Goal: Navigation & Orientation: Find specific page/section

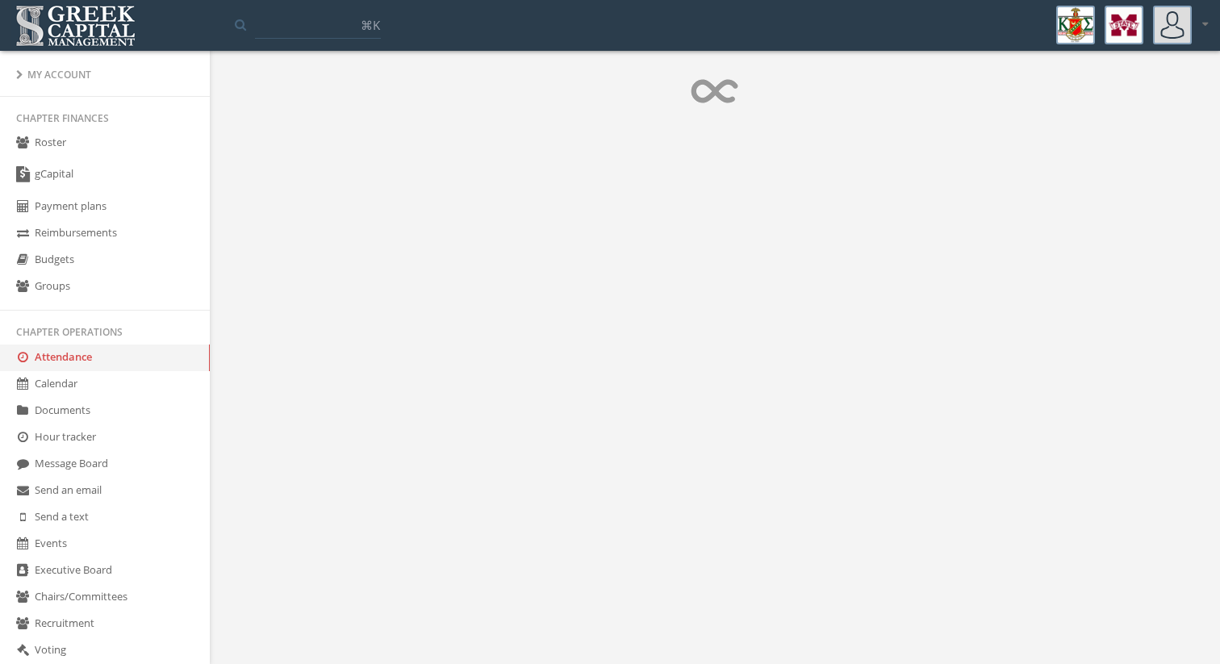
click at [99, 299] on link "Groups" at bounding box center [105, 286] width 210 height 27
click at [114, 30] on img at bounding box center [75, 26] width 128 height 50
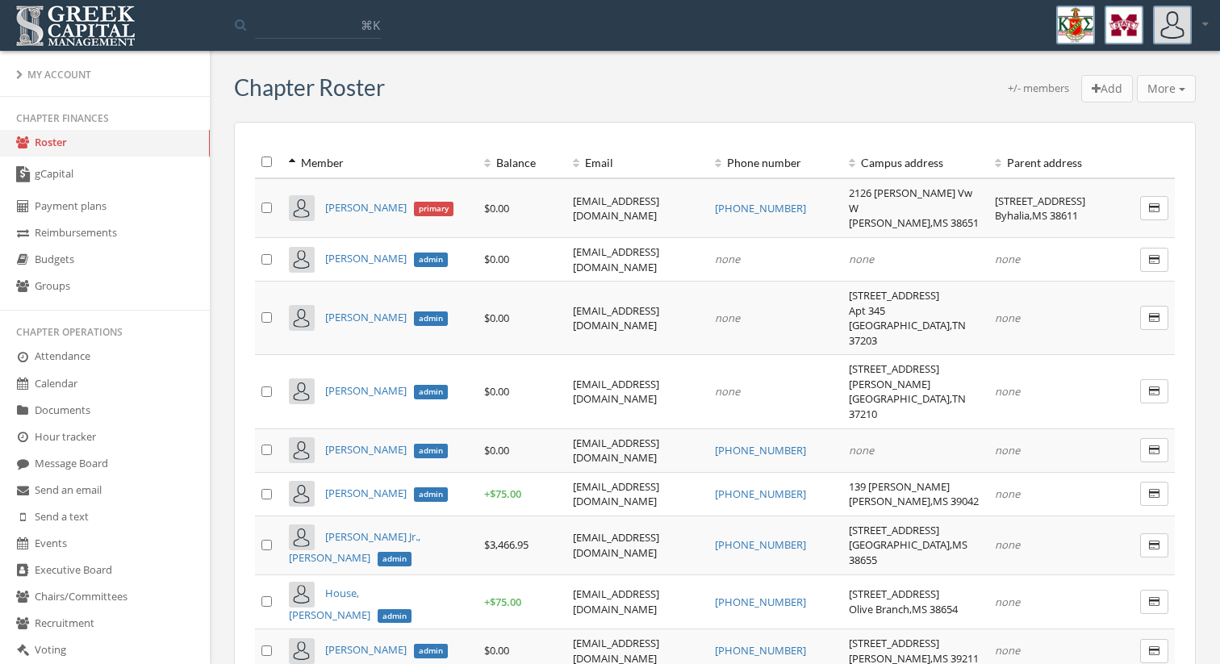
click at [142, 361] on link "Attendance" at bounding box center [105, 357] width 210 height 27
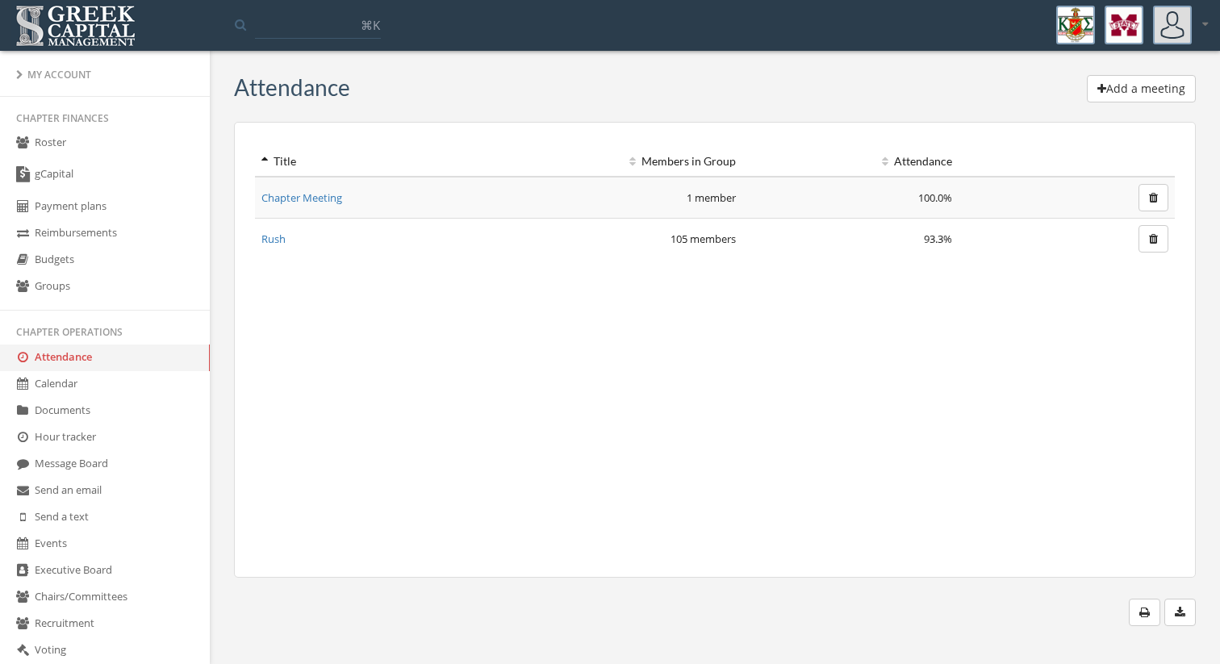
click at [136, 292] on link "Groups" at bounding box center [105, 286] width 210 height 27
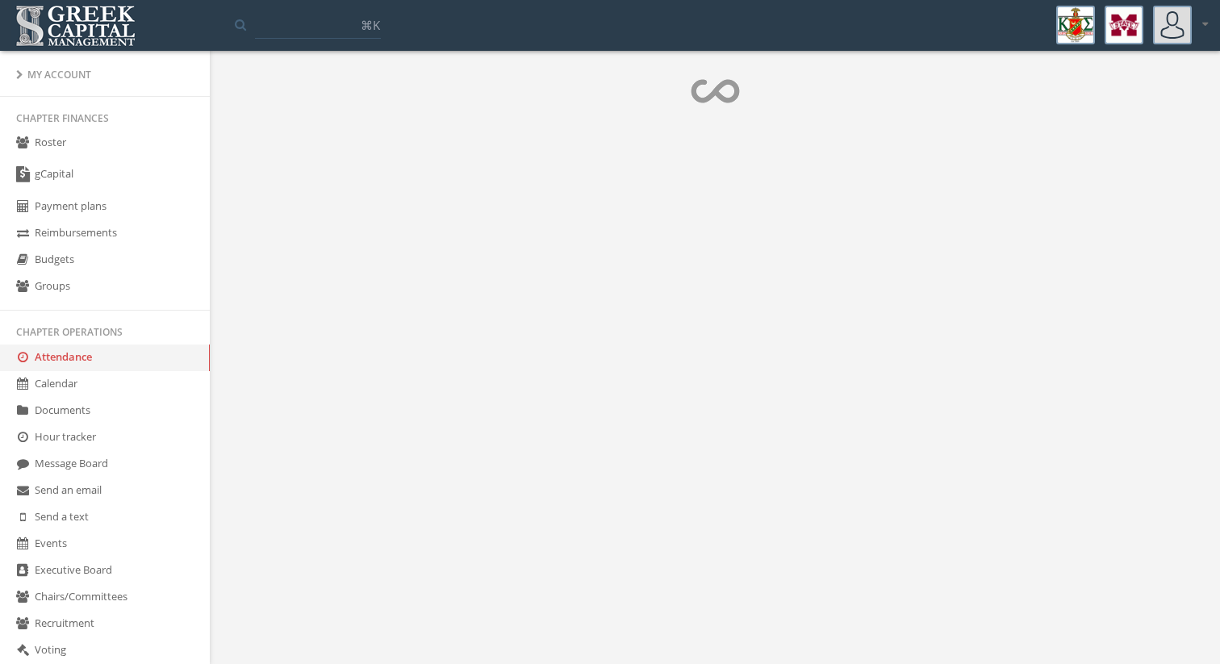
click at [136, 292] on link "Groups" at bounding box center [105, 286] width 210 height 27
click at [152, 285] on link "Groups" at bounding box center [105, 286] width 210 height 27
click at [177, 289] on link "Groups" at bounding box center [105, 286] width 210 height 27
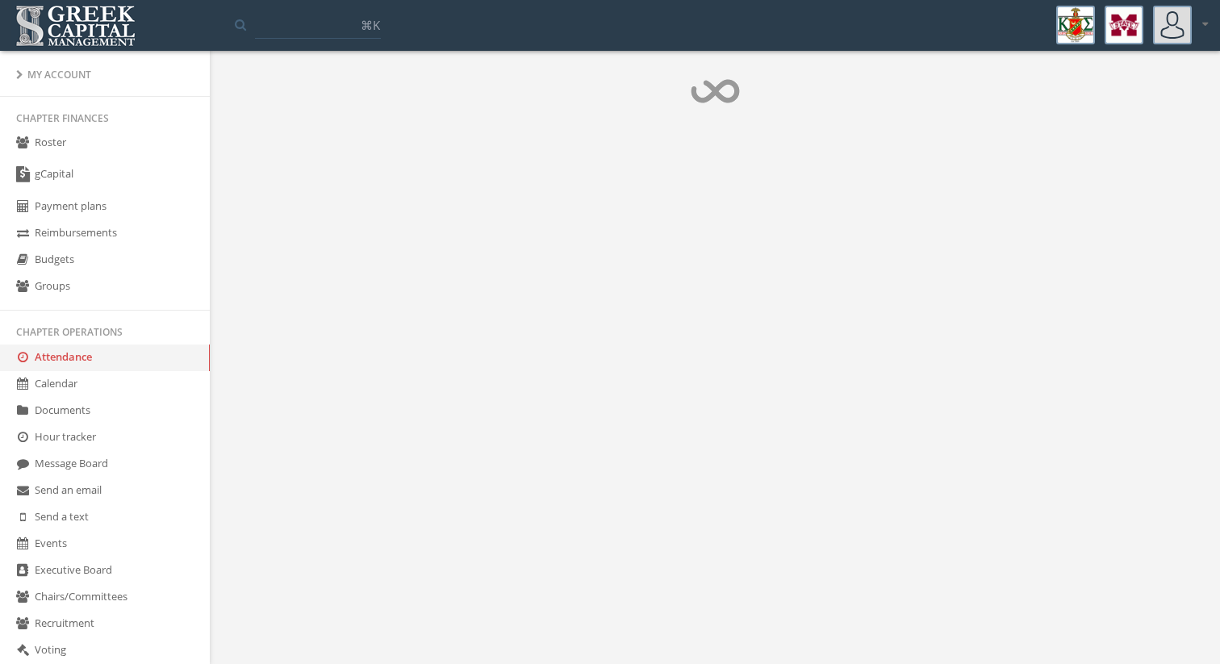
click at [177, 289] on link "Groups" at bounding box center [105, 286] width 210 height 27
click at [56, 67] on li "My Account" at bounding box center [105, 74] width 210 height 23
click at [35, 77] on div "My Account" at bounding box center [104, 75] width 177 height 14
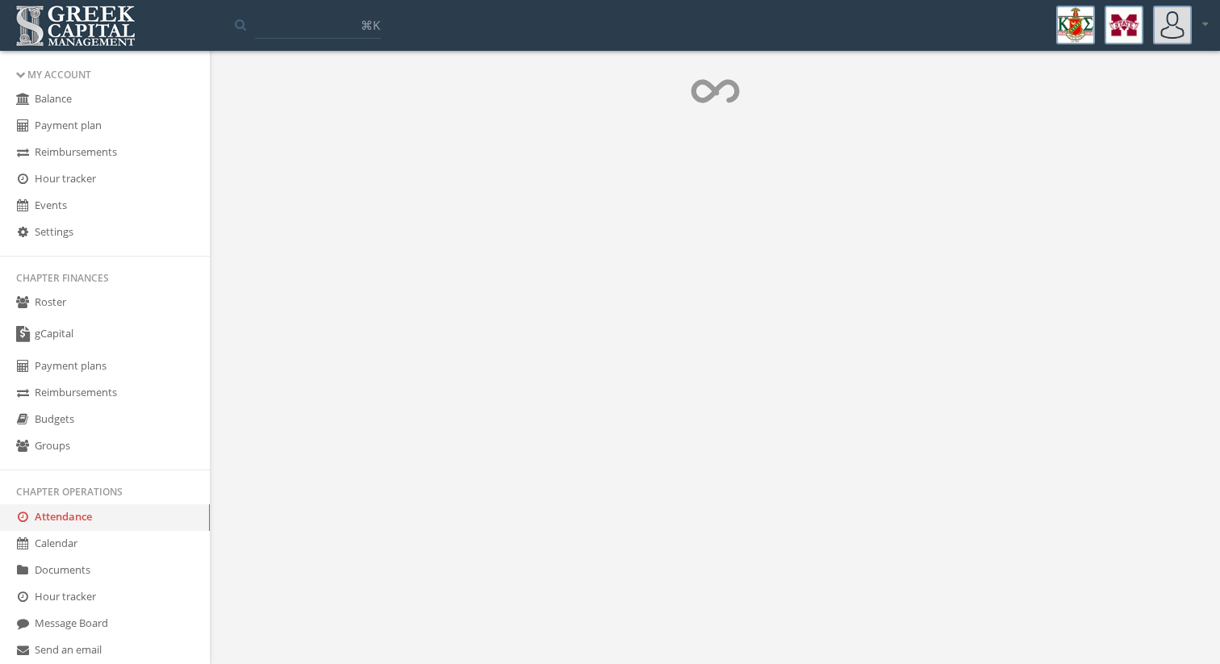
click at [62, 93] on link "Balance" at bounding box center [105, 99] width 210 height 27
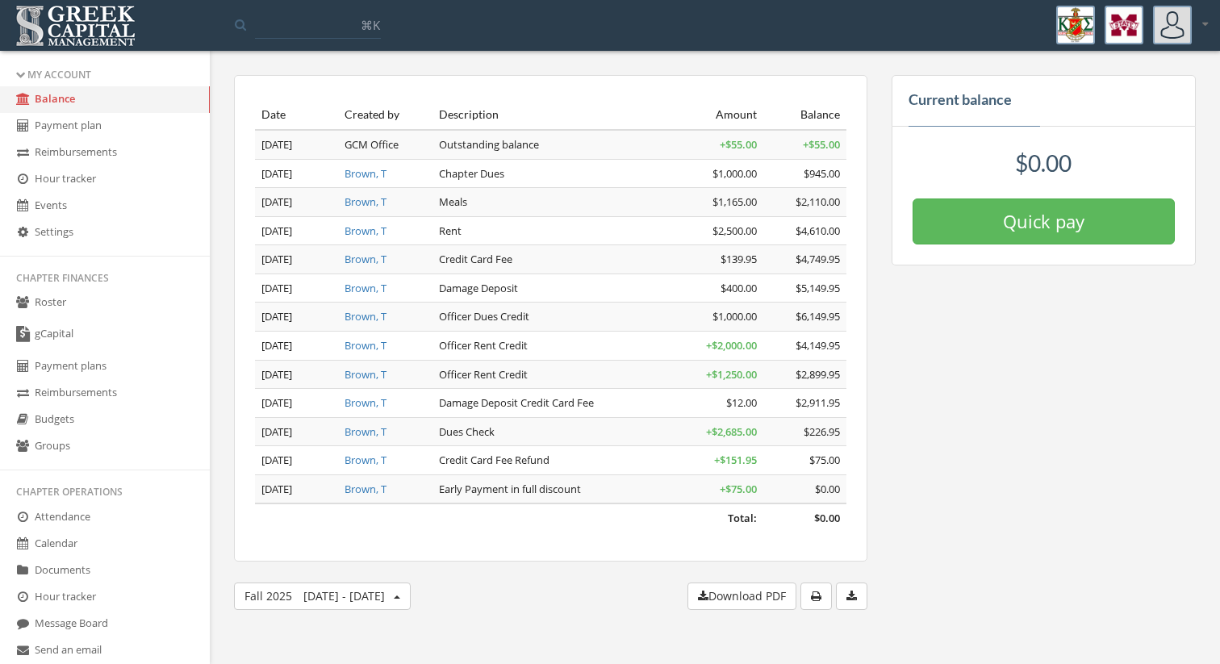
click at [105, 307] on link "Roster" at bounding box center [105, 303] width 210 height 27
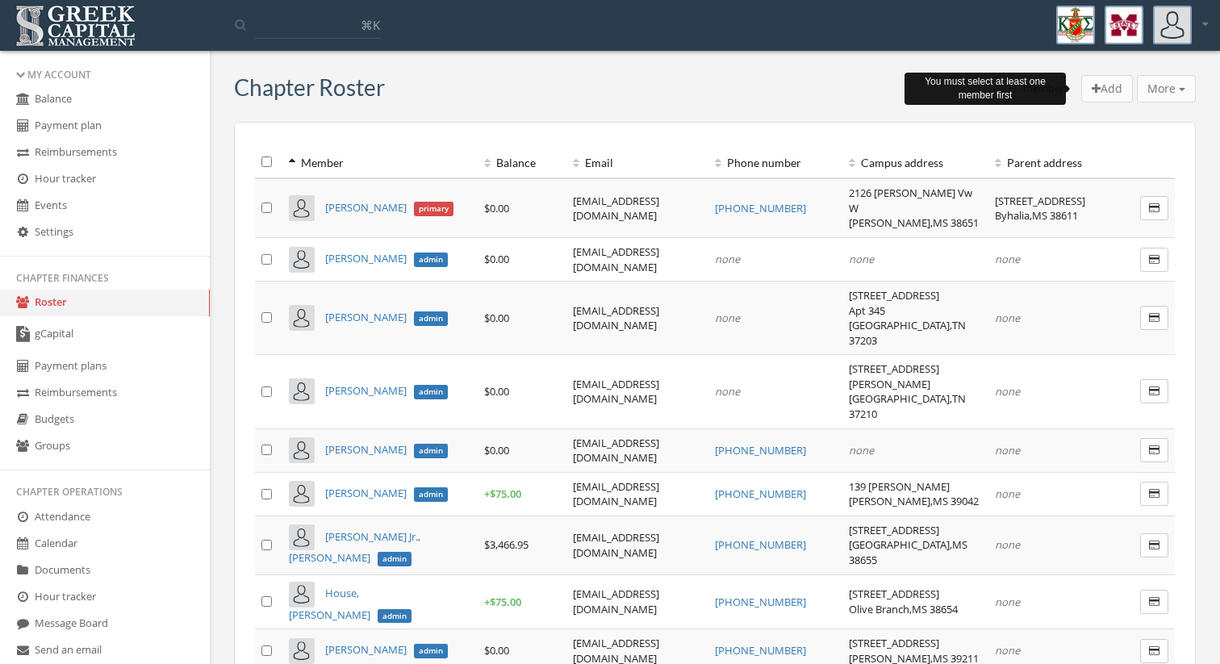
click at [1167, 94] on div "More Add transaction to selected Email members Text members Create group Create…" at bounding box center [1166, 88] width 59 height 27
click at [1178, 84] on div "More Add transaction to selected Email members Text members Create group Create…" at bounding box center [1166, 88] width 59 height 27
click at [1075, 84] on div "Add More Add transaction to selected Email members Text members Create group Cr…" at bounding box center [1135, 88] width 120 height 27
click at [628, 77] on div "+/- members Add More Add transaction to selected Email members Text members Cre…" at bounding box center [790, 90] width 811 height 31
click at [84, 345] on link "gCapital" at bounding box center [105, 334] width 210 height 37
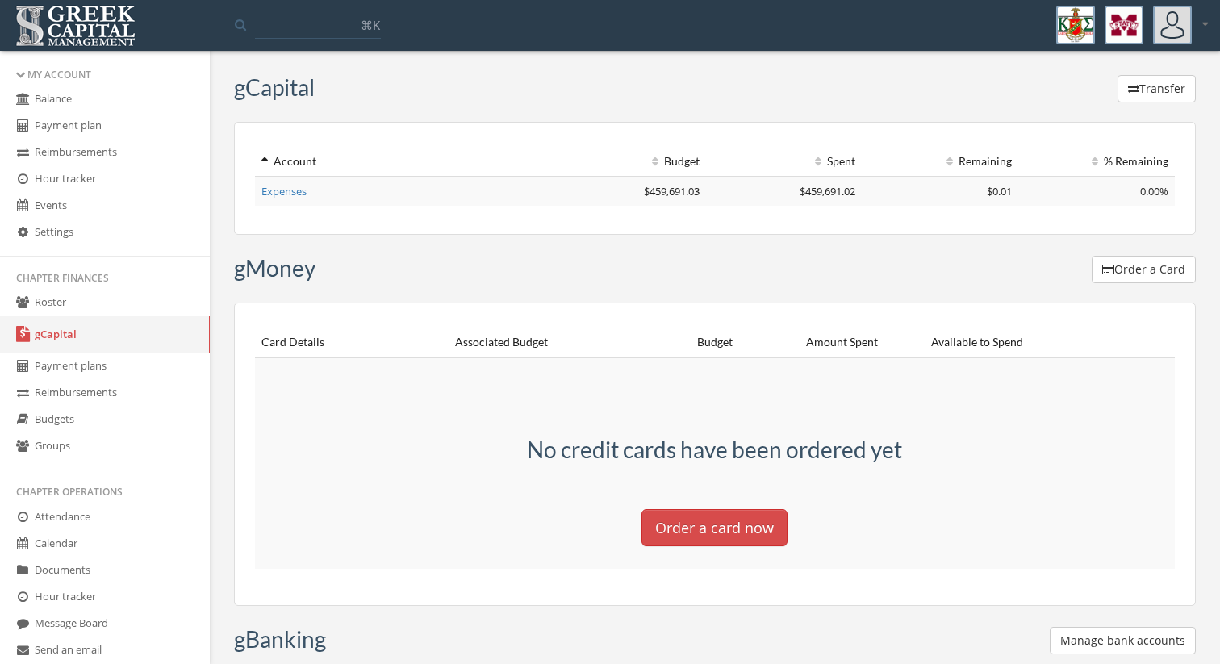
click at [92, 374] on link "Payment plans" at bounding box center [105, 366] width 210 height 27
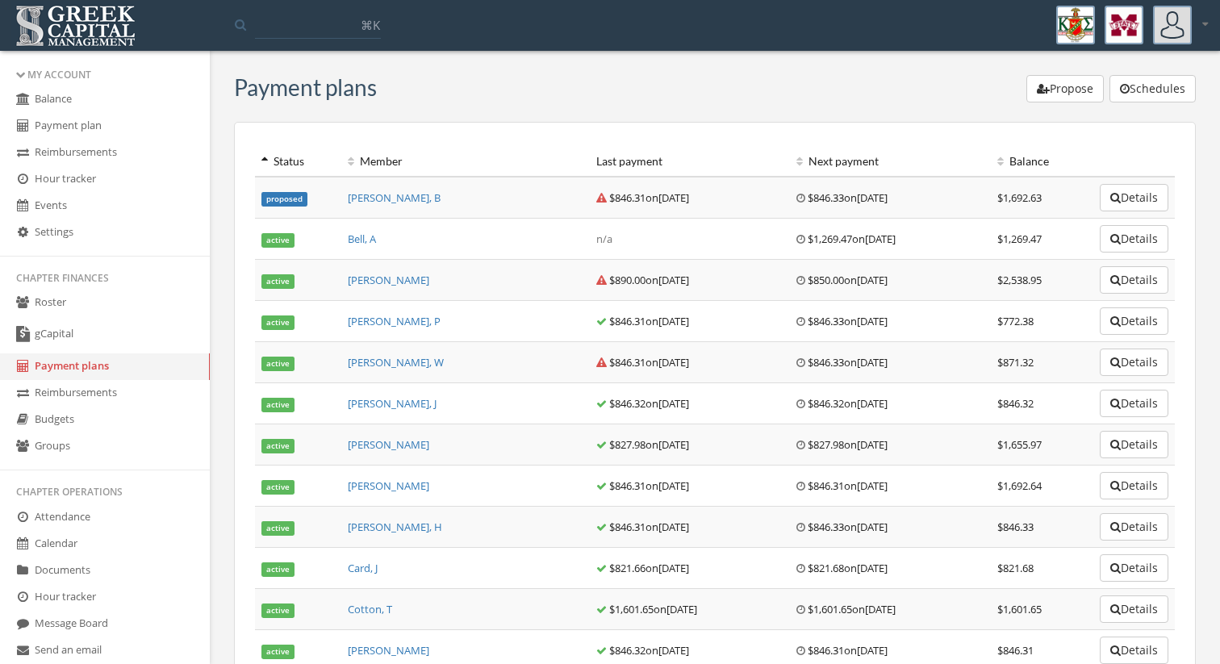
click at [90, 328] on link "gCapital" at bounding box center [105, 334] width 210 height 37
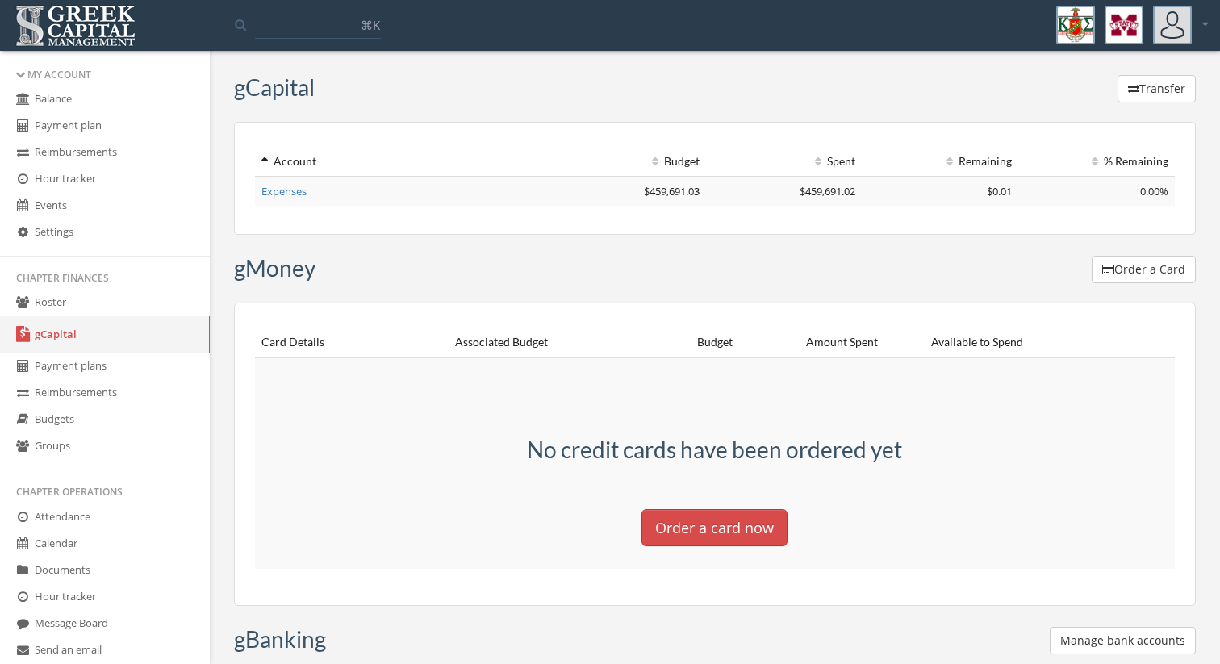
click at [90, 376] on link "Payment plans" at bounding box center [105, 366] width 210 height 27
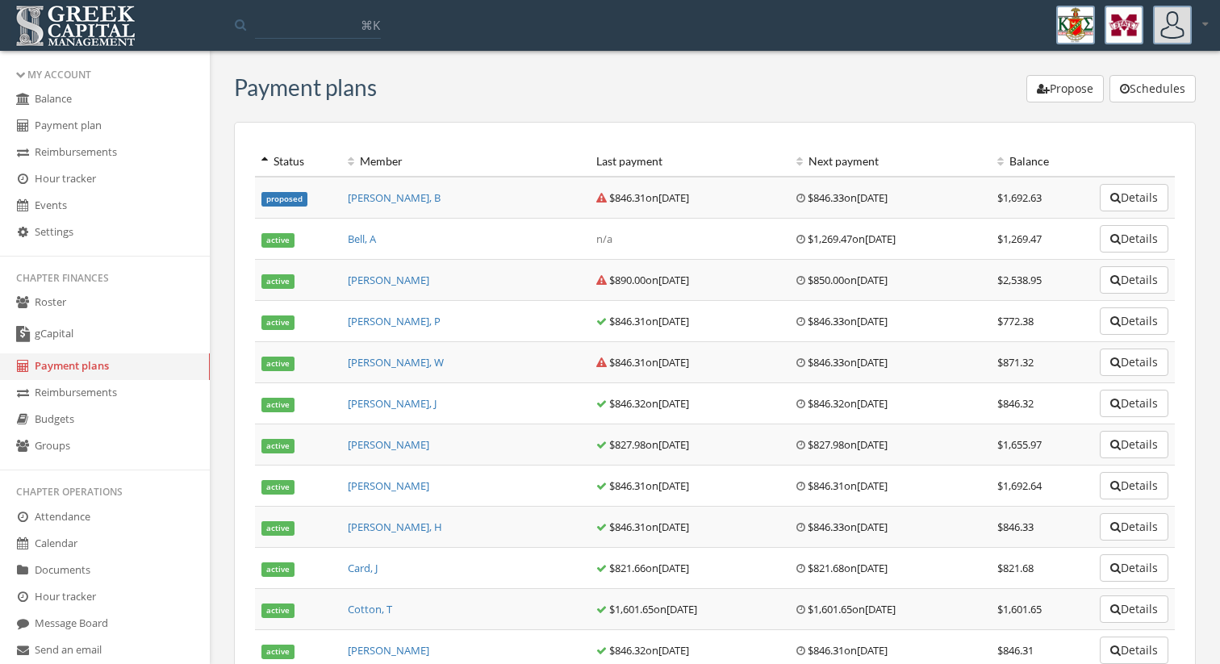
click at [92, 398] on link "Reimbursements" at bounding box center [105, 393] width 210 height 27
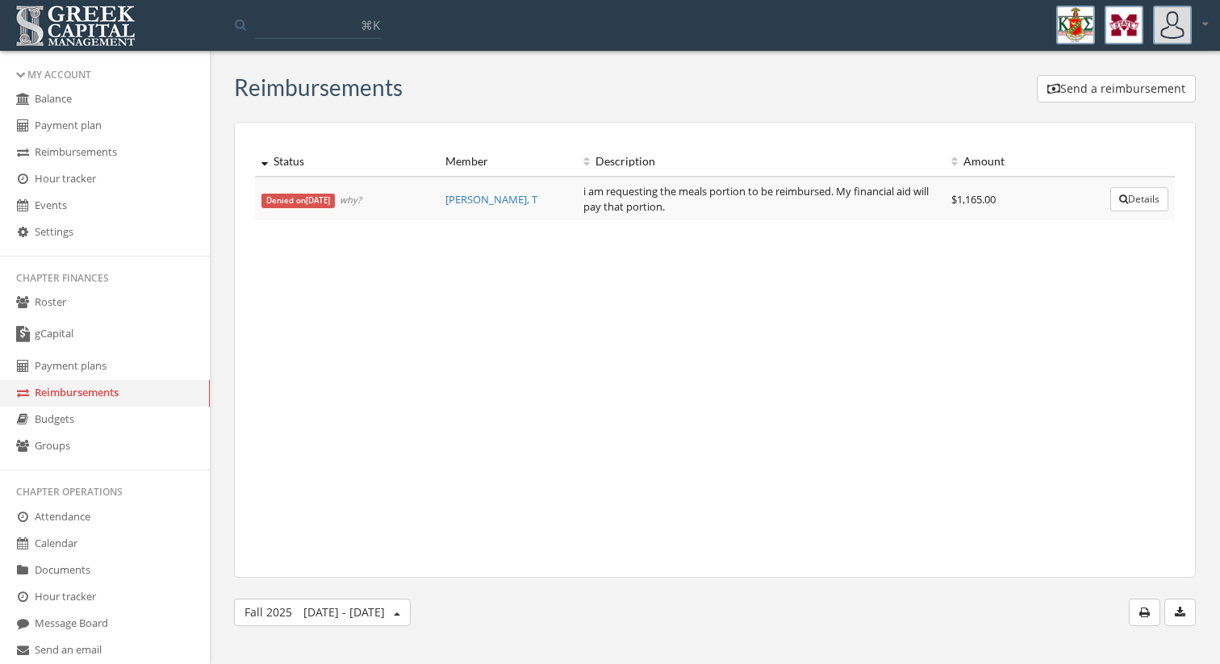
click at [90, 415] on link "Budgets" at bounding box center [105, 420] width 210 height 27
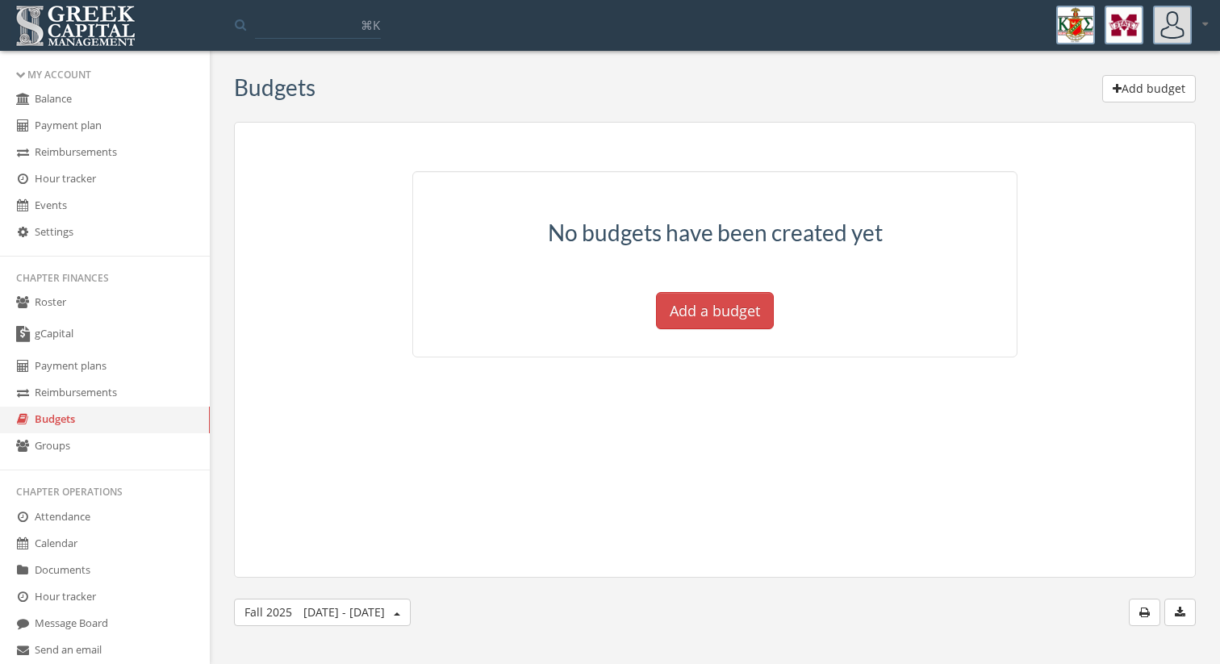
click at [93, 445] on link "Groups" at bounding box center [105, 446] width 210 height 27
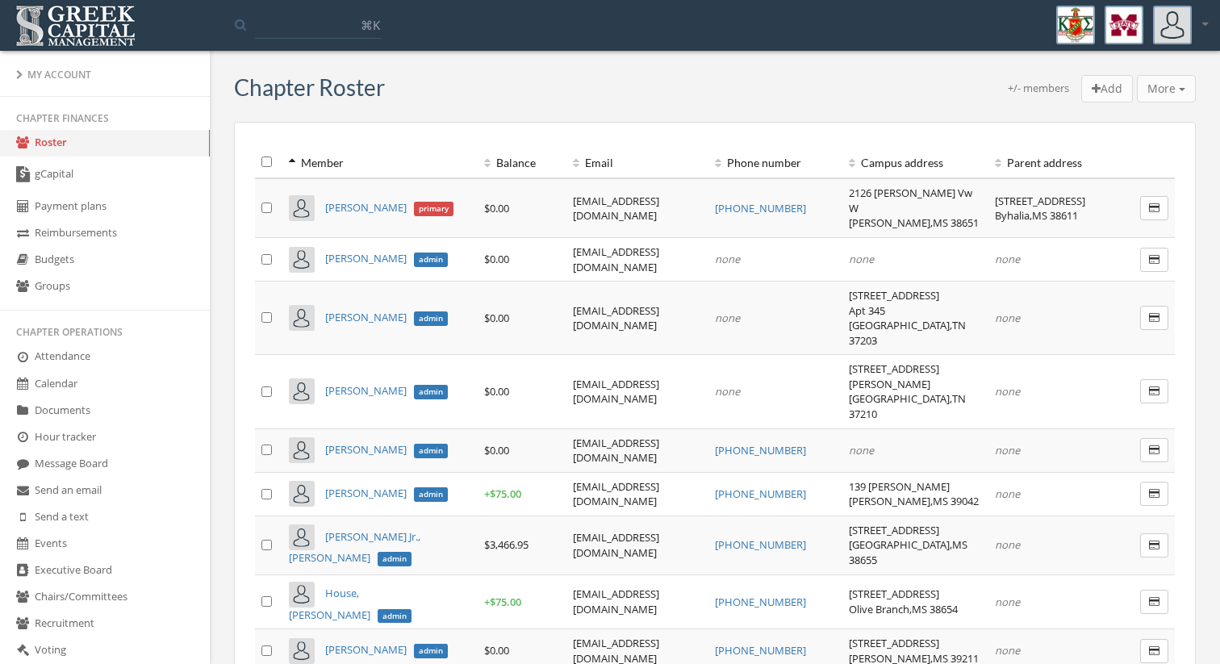
click at [104, 283] on link "Groups" at bounding box center [105, 286] width 210 height 27
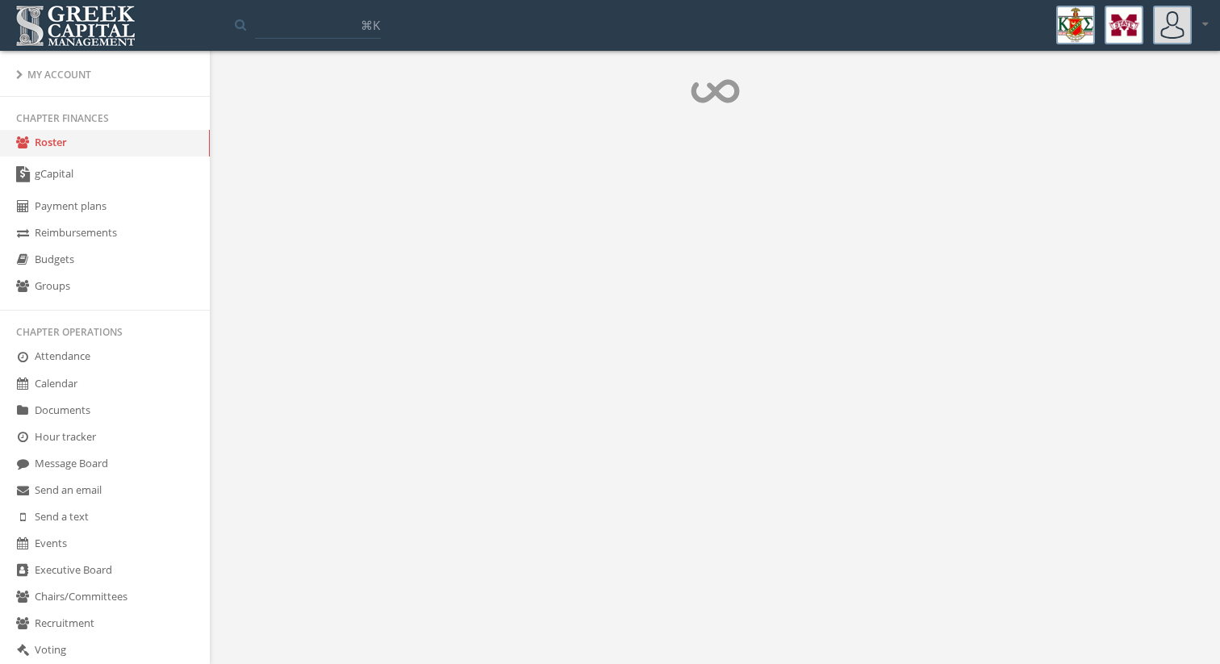
click at [1211, 25] on div "My account Logout" at bounding box center [1186, 25] width 66 height 48
click at [1207, 24] on icon at bounding box center [1205, 24] width 6 height 10
click at [1175, 57] on link "My account" at bounding box center [1154, 68] width 116 height 25
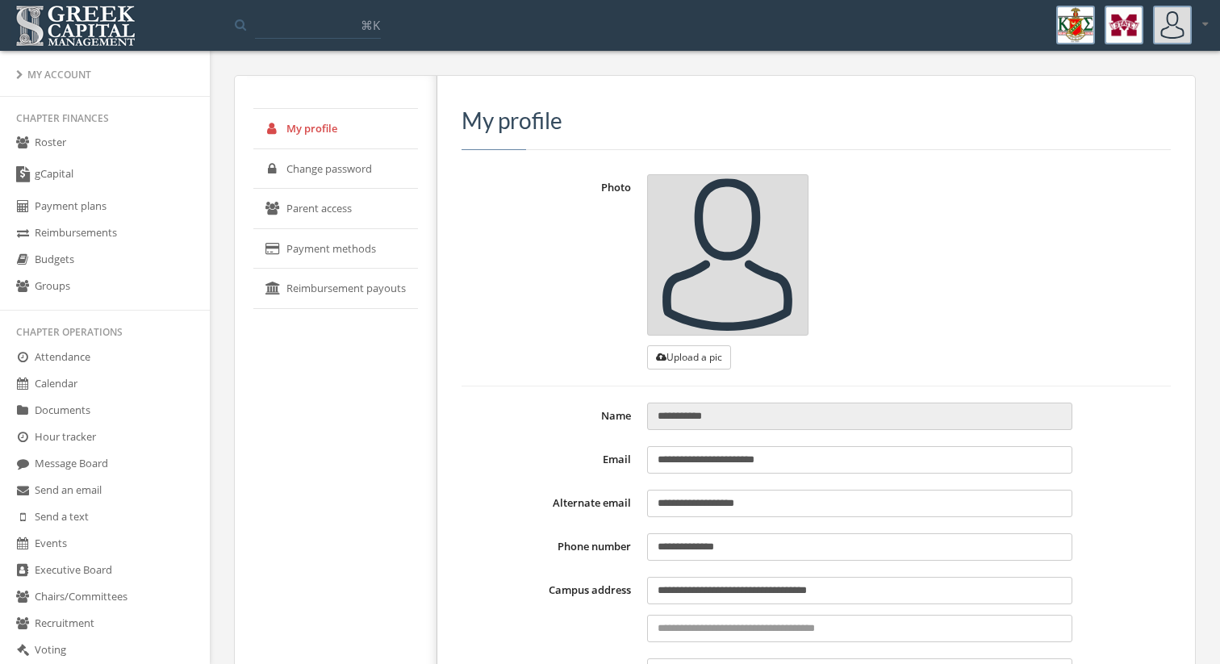
click at [139, 140] on link "Roster" at bounding box center [105, 143] width 210 height 27
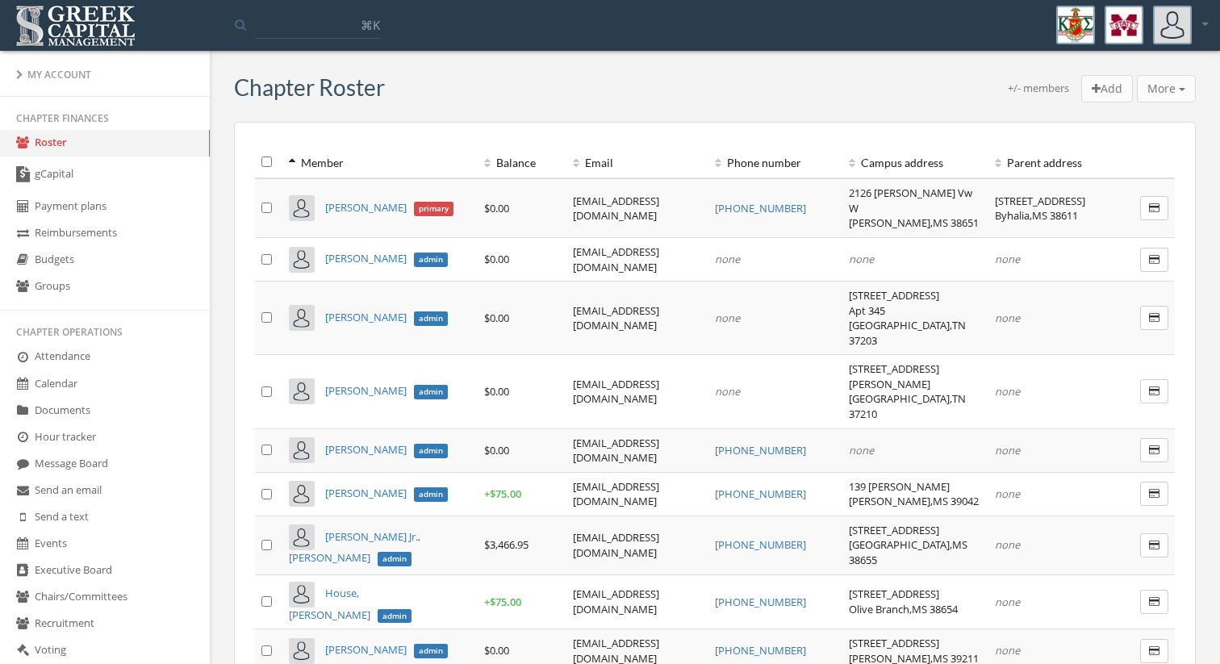
click at [139, 140] on link "Roster" at bounding box center [105, 143] width 210 height 27
click at [478, 155] on th "Balance" at bounding box center [522, 162] width 89 height 31
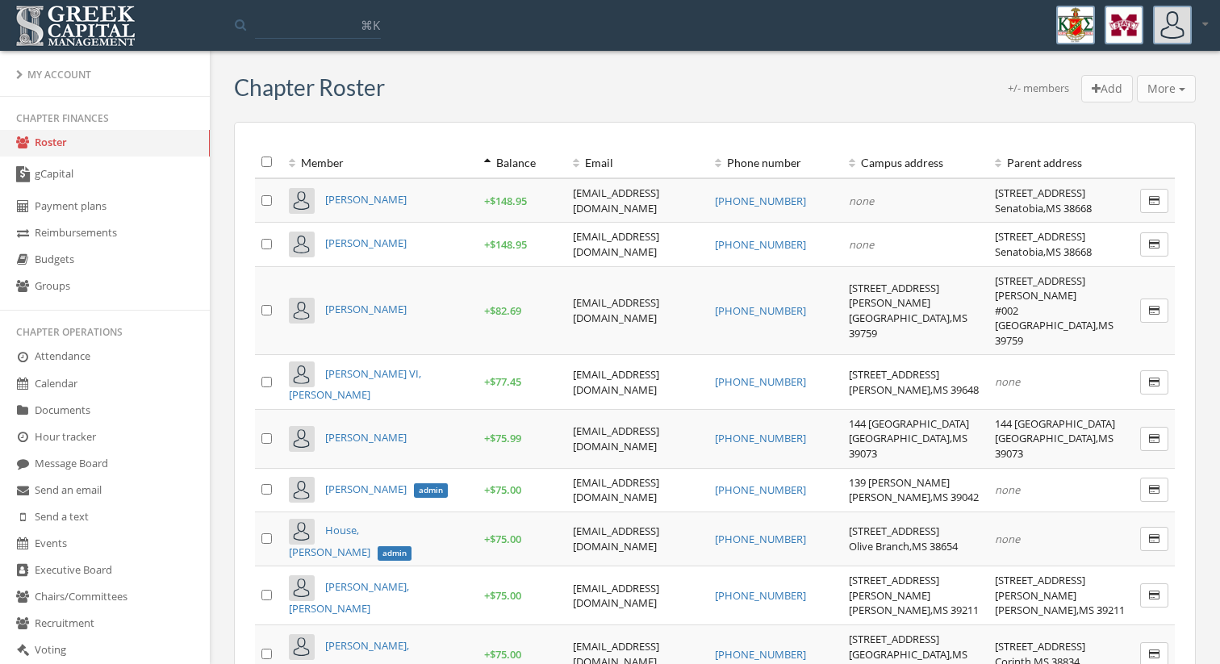
click at [478, 155] on th "Balance" at bounding box center [522, 162] width 89 height 31
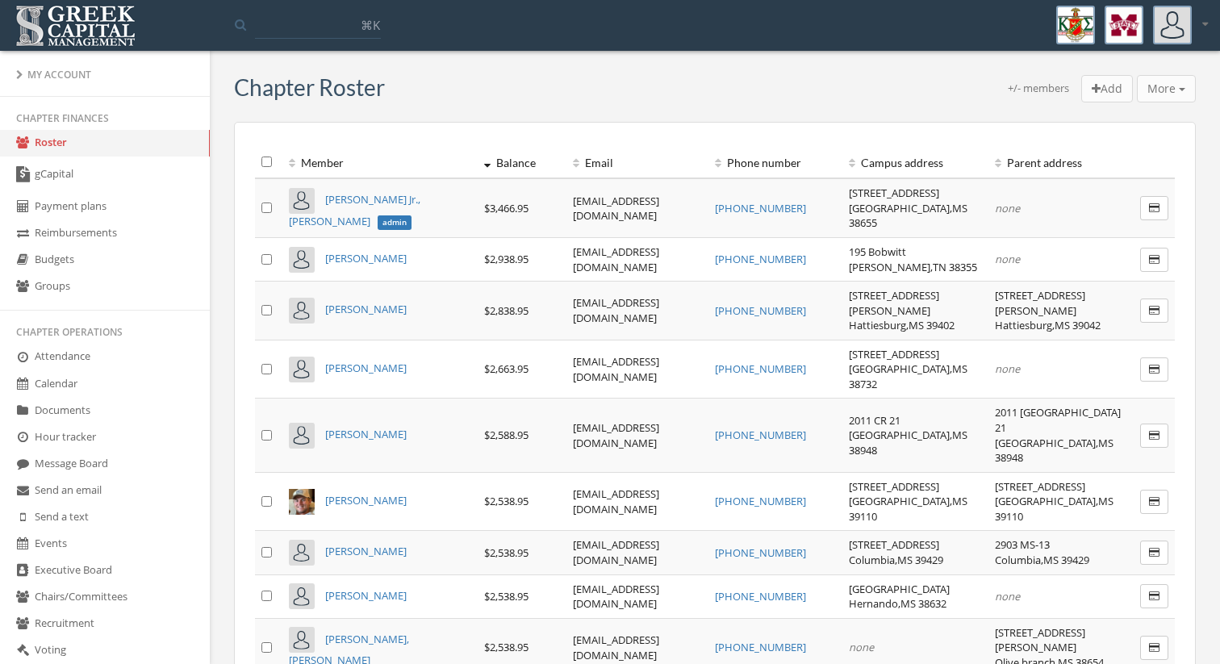
click at [106, 282] on link "Groups" at bounding box center [105, 286] width 210 height 27
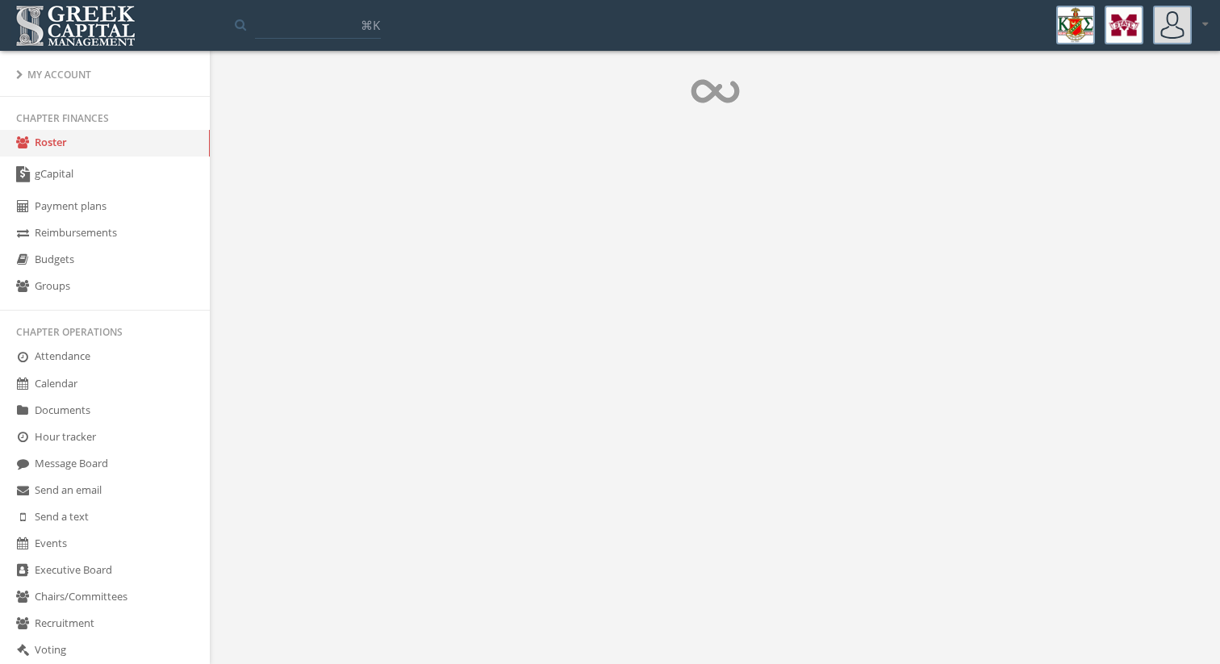
click at [106, 282] on link "Groups" at bounding box center [105, 286] width 210 height 27
click at [124, 439] on link "Hour tracker" at bounding box center [105, 437] width 210 height 27
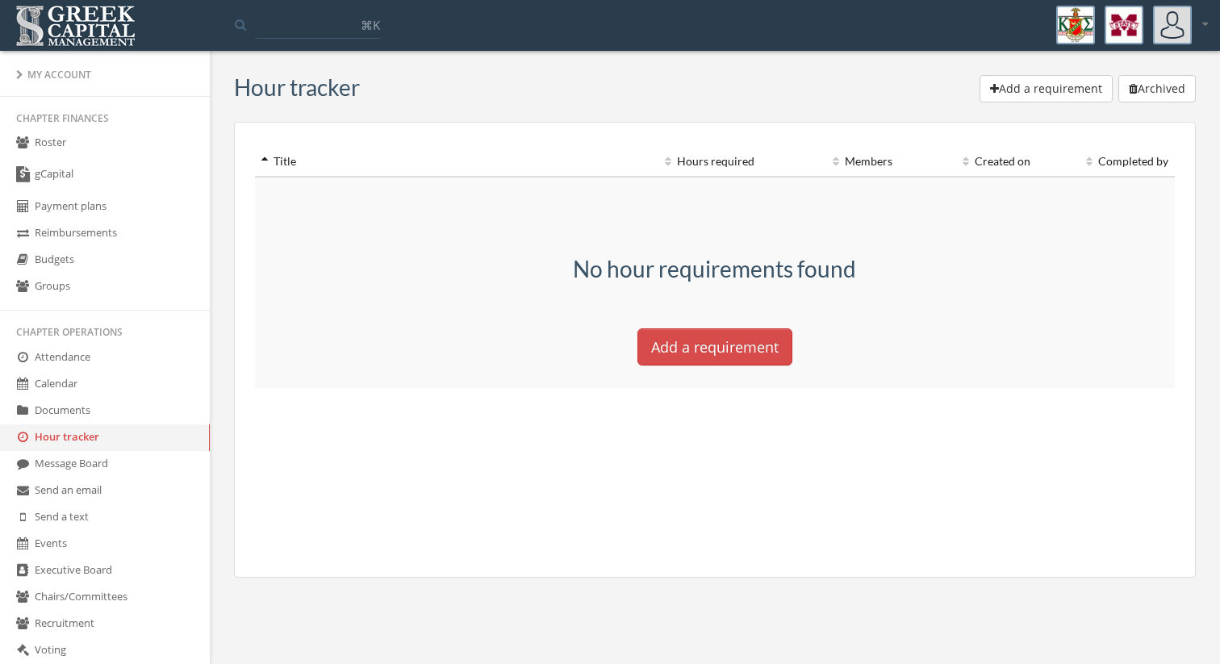
click at [124, 453] on link "Message Board" at bounding box center [105, 464] width 210 height 27
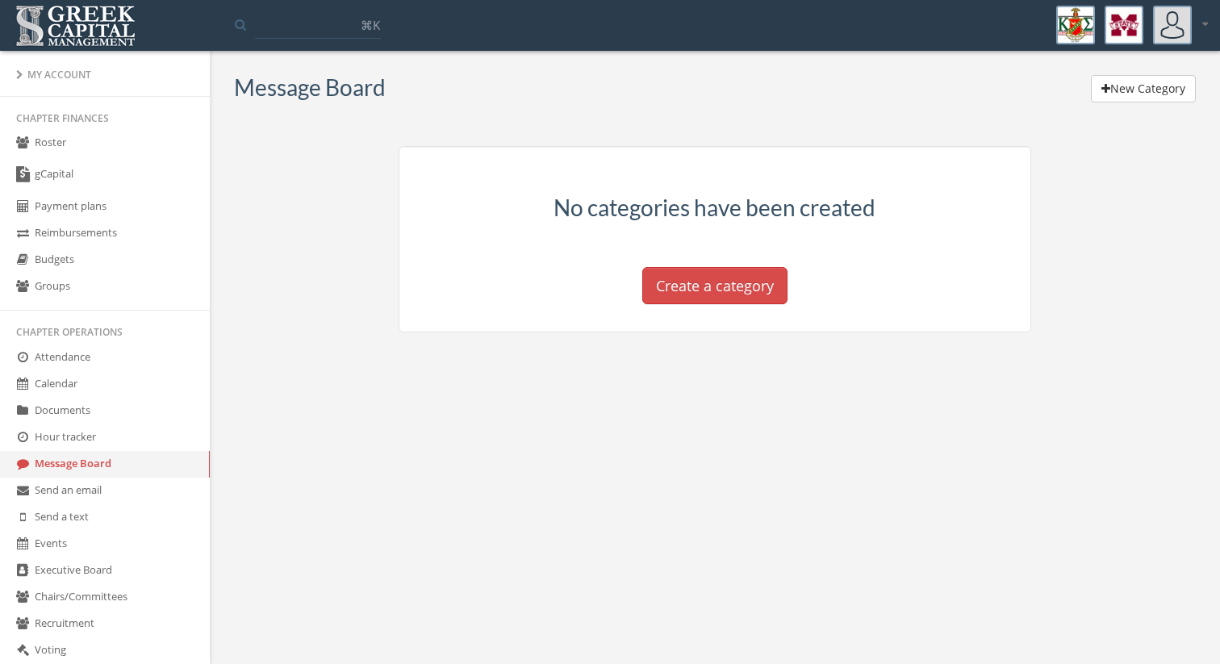
click at [148, 507] on link "Send a text" at bounding box center [105, 517] width 210 height 27
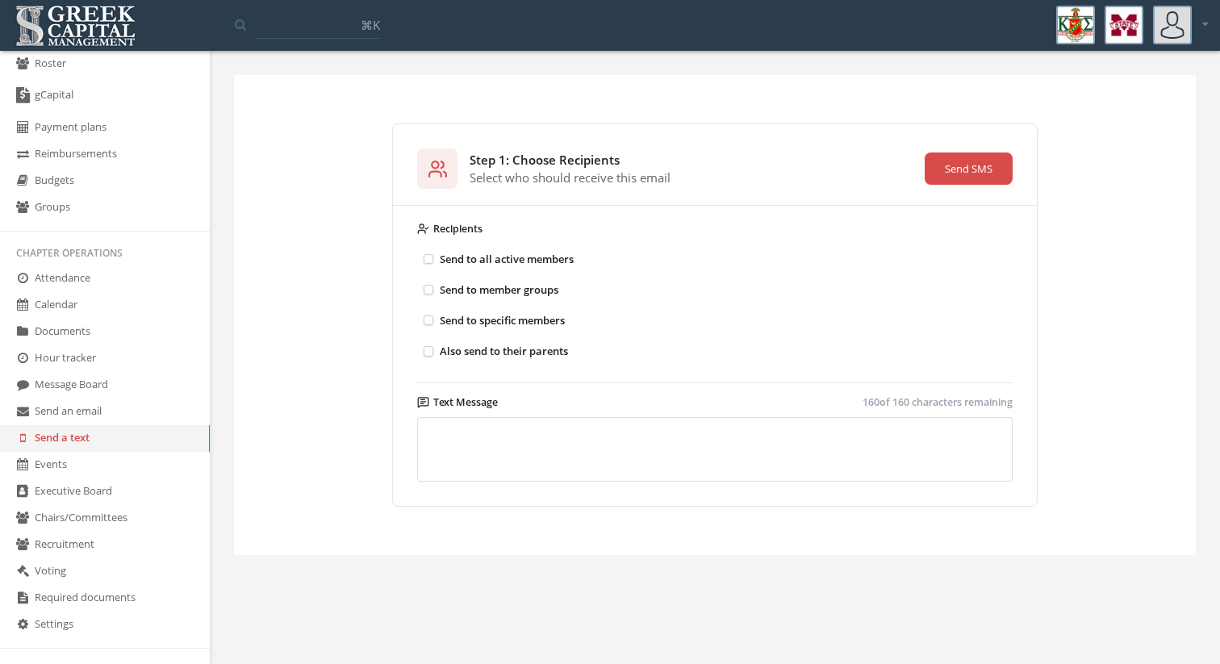
scroll to position [81, 0]
click at [435, 289] on label "Send to member groups" at bounding box center [562, 290] width 290 height 30
click at [434, 289] on button "Send to member groups" at bounding box center [429, 290] width 10 height 10
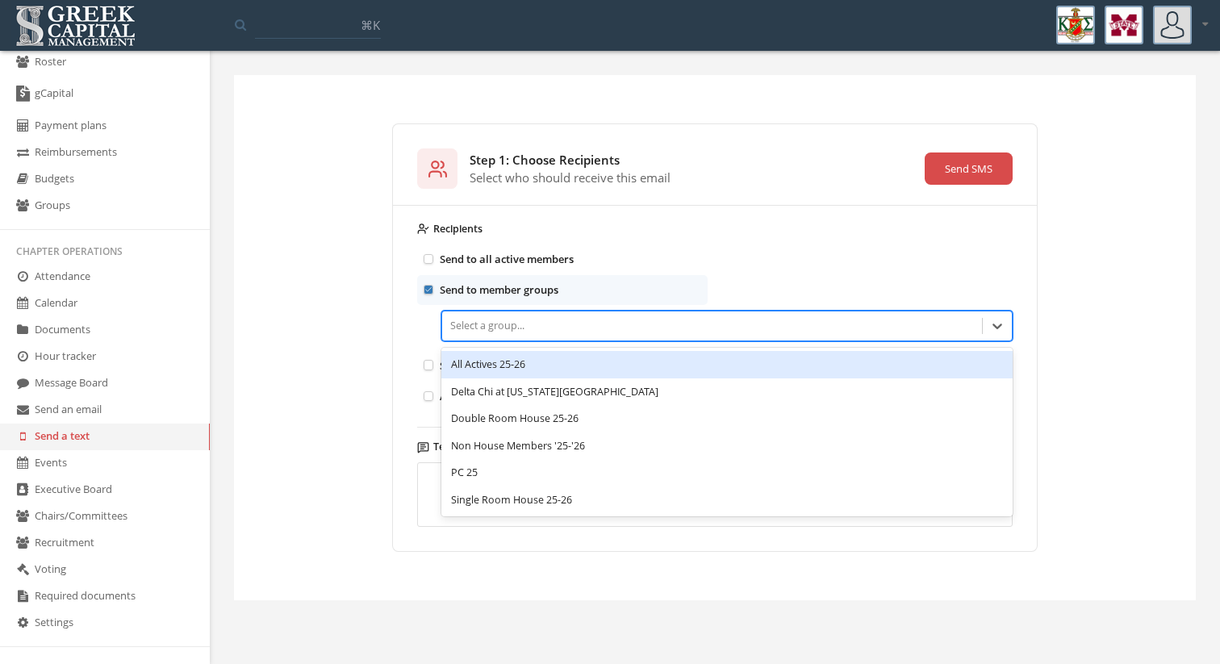
click at [474, 325] on div at bounding box center [712, 326] width 524 height 18
click at [424, 290] on button "Send to member groups" at bounding box center [429, 290] width 10 height 10
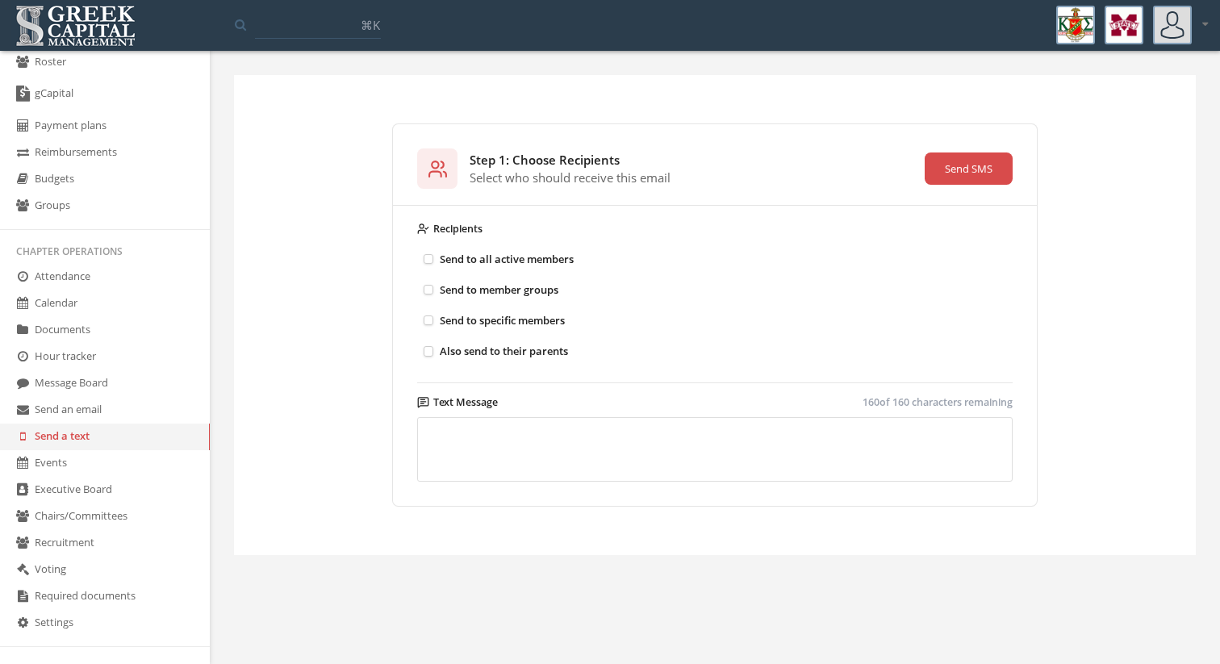
click at [105, 412] on link "Send an email" at bounding box center [105, 410] width 210 height 27
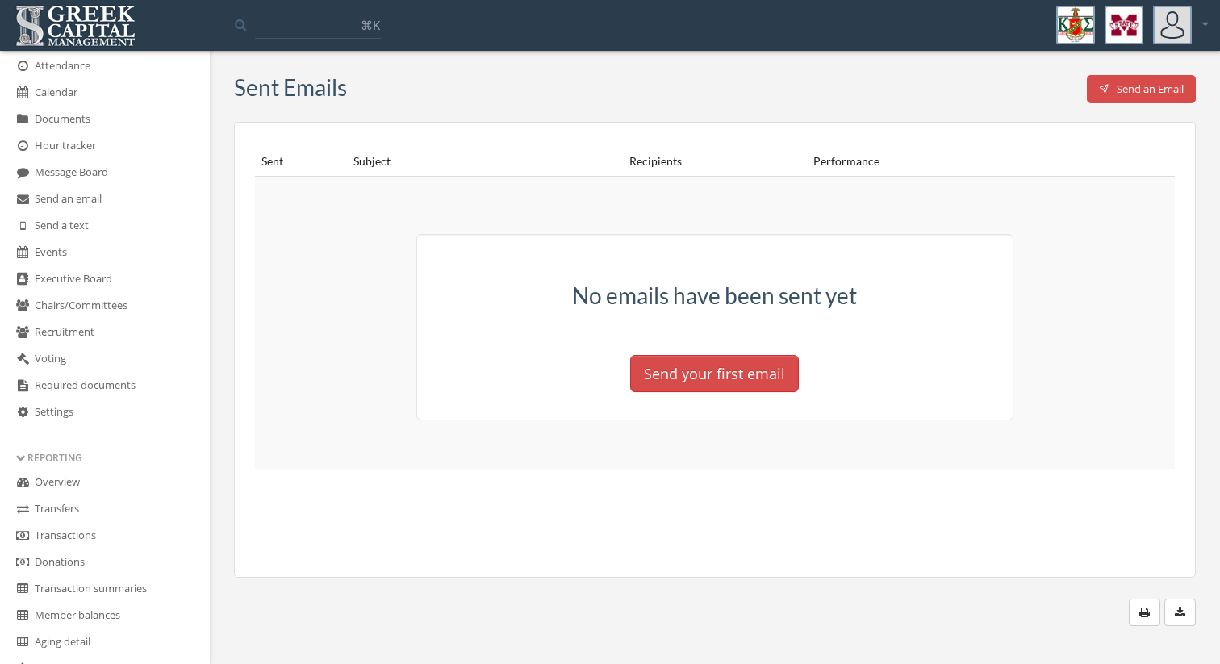
scroll to position [262, 0]
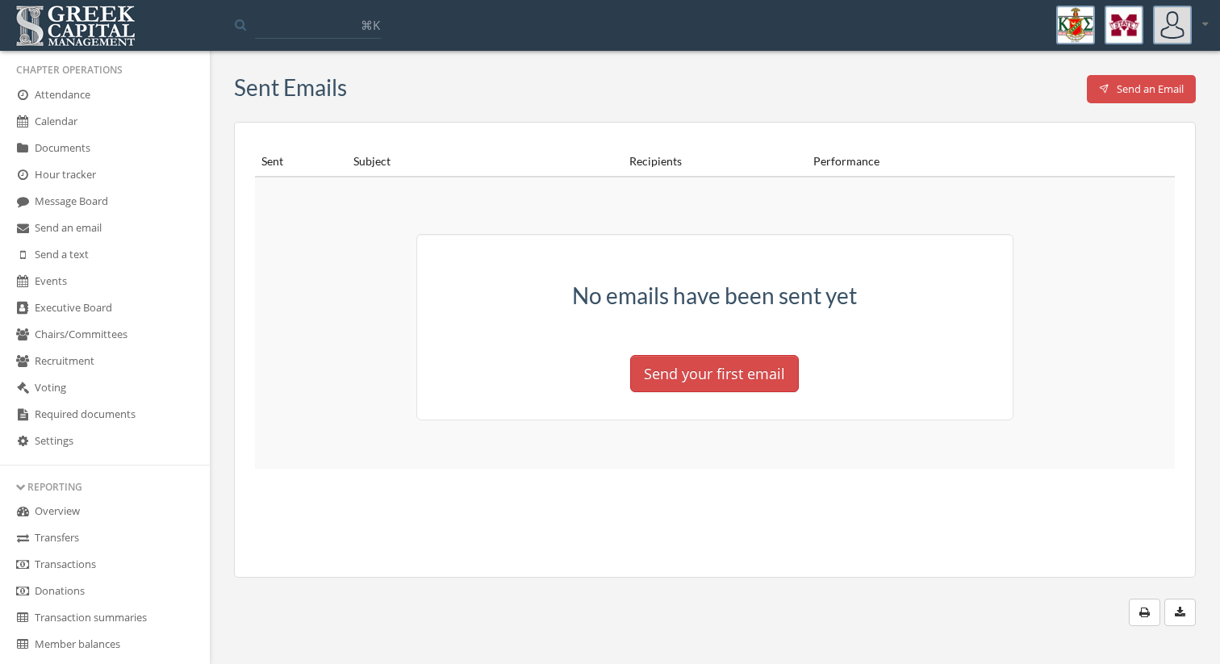
click at [89, 311] on link "Executive Board" at bounding box center [105, 308] width 210 height 27
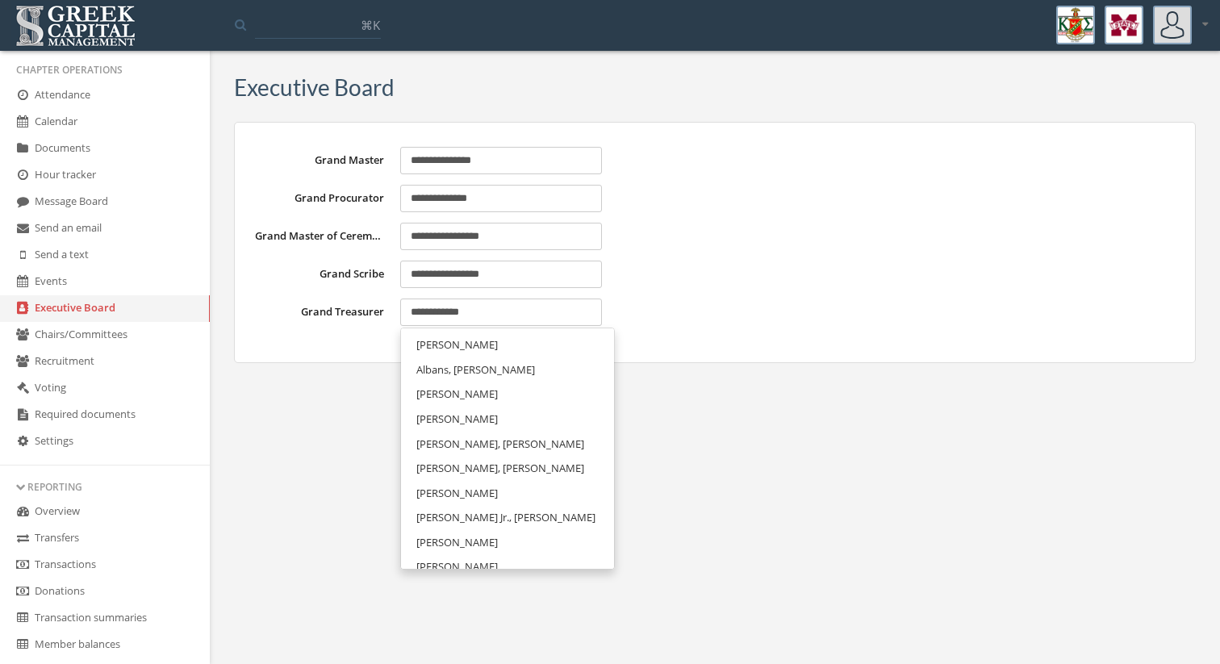
click at [482, 312] on input "**********" at bounding box center [501, 312] width 202 height 27
click at [161, 326] on link "Chairs/Committees" at bounding box center [105, 335] width 210 height 27
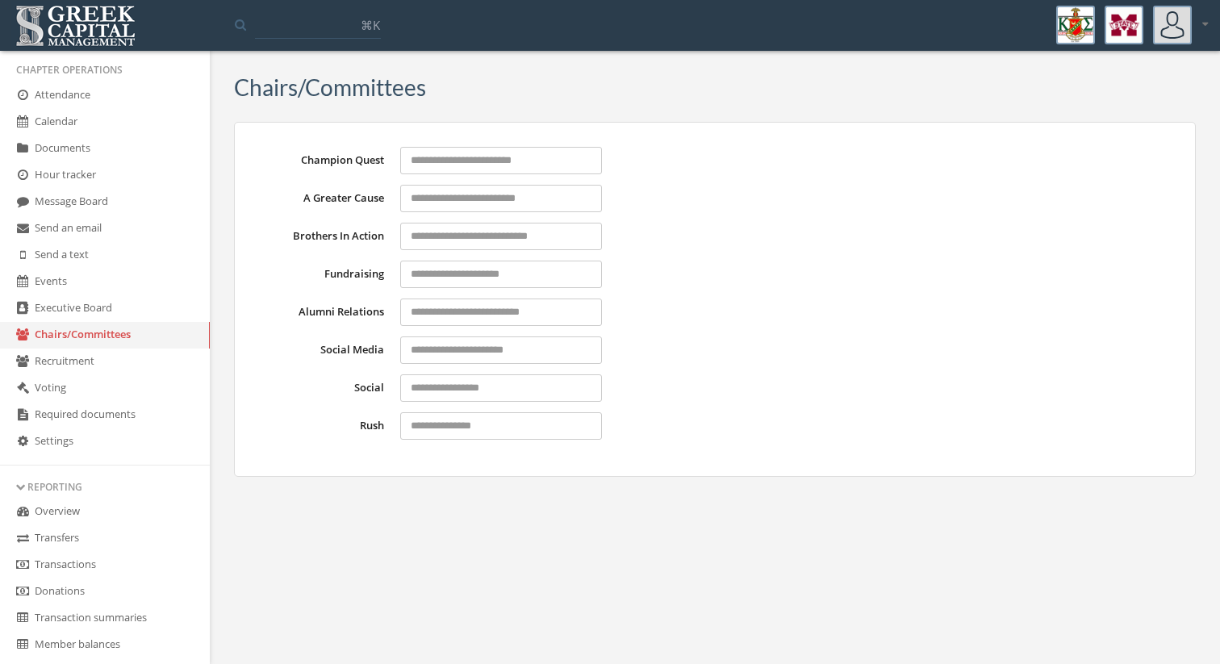
click at [151, 379] on link "Voting" at bounding box center [105, 388] width 210 height 27
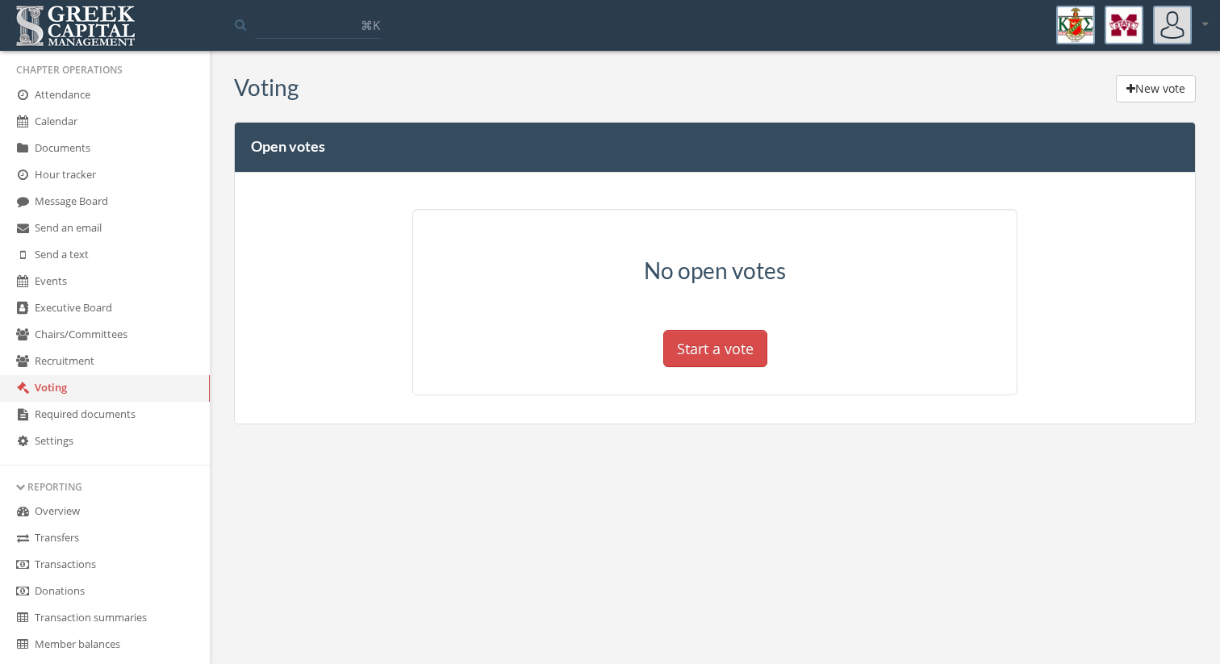
click at [151, 403] on link "Required documents" at bounding box center [105, 415] width 210 height 27
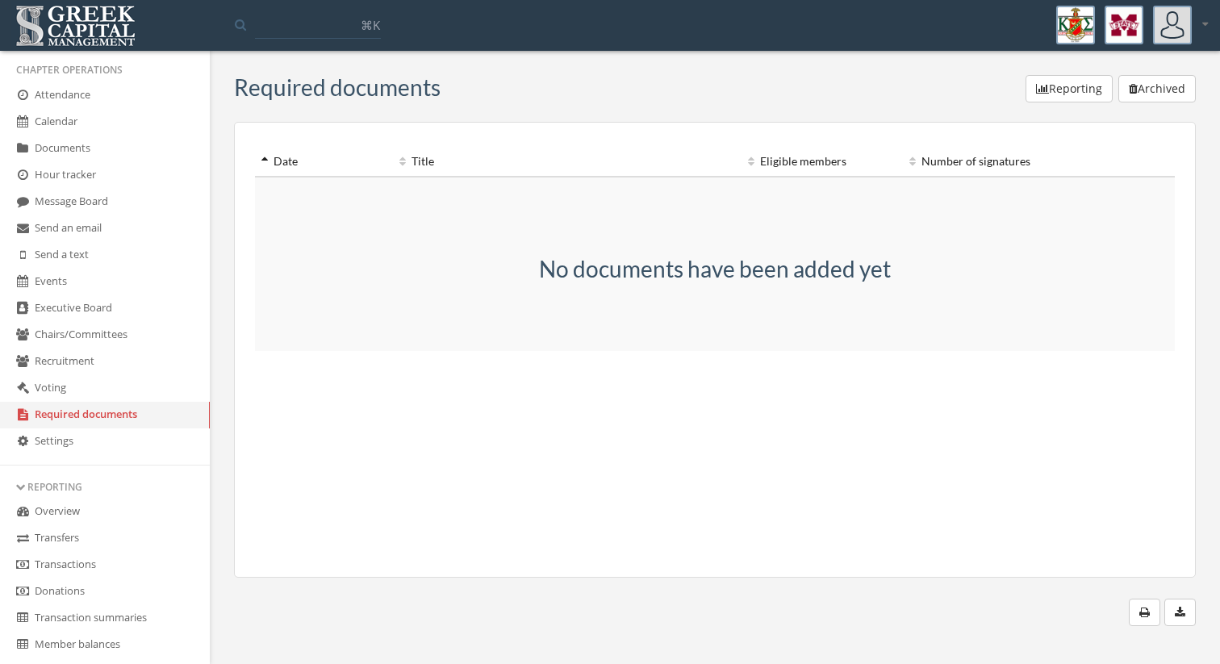
click at [153, 429] on link "Settings" at bounding box center [105, 441] width 210 height 27
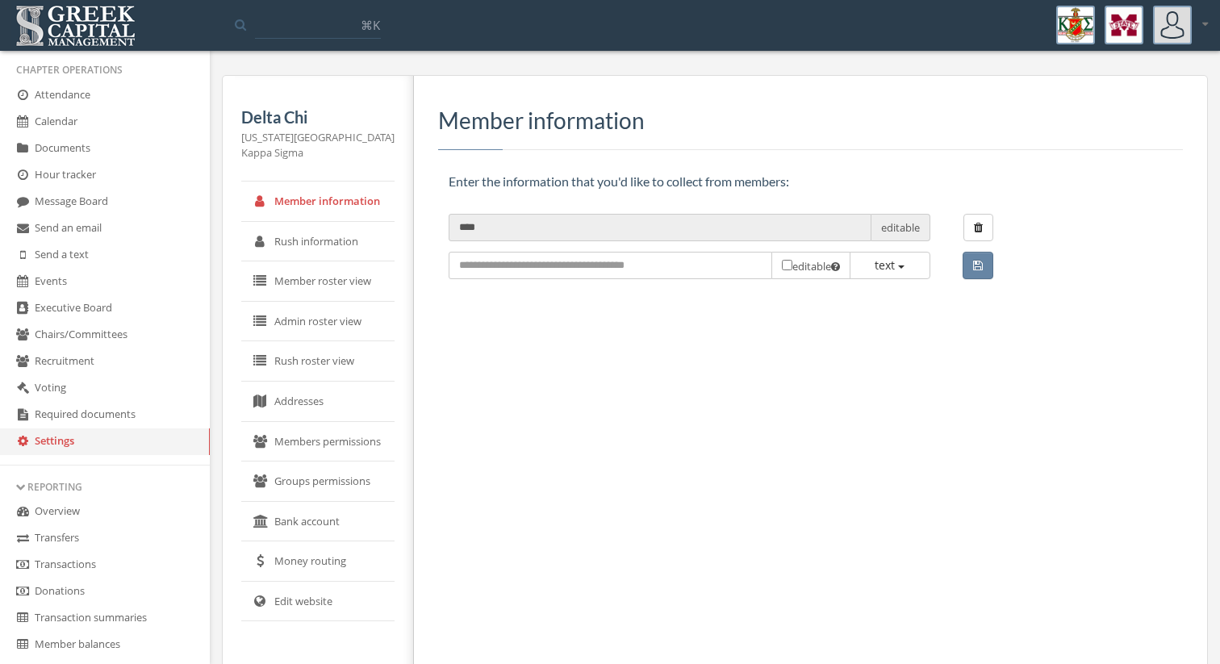
click at [147, 207] on link "Message Board" at bounding box center [105, 202] width 210 height 27
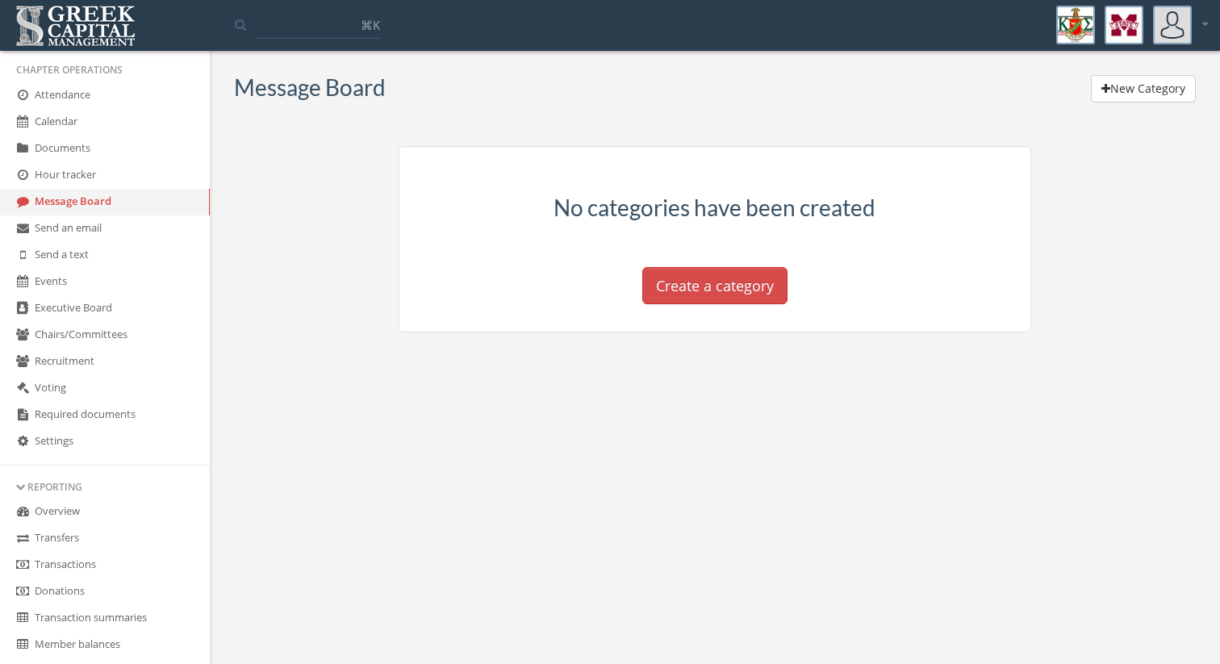
click at [147, 222] on link "Send an email" at bounding box center [105, 228] width 210 height 27
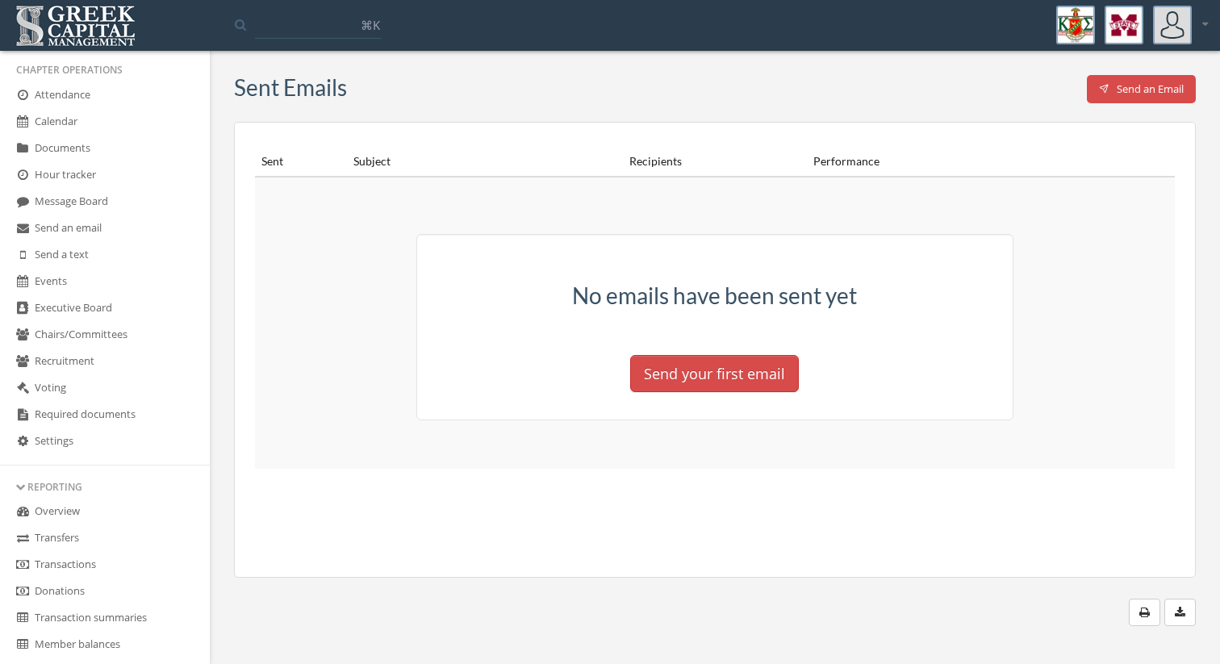
click at [134, 194] on link "Message Board" at bounding box center [105, 202] width 210 height 27
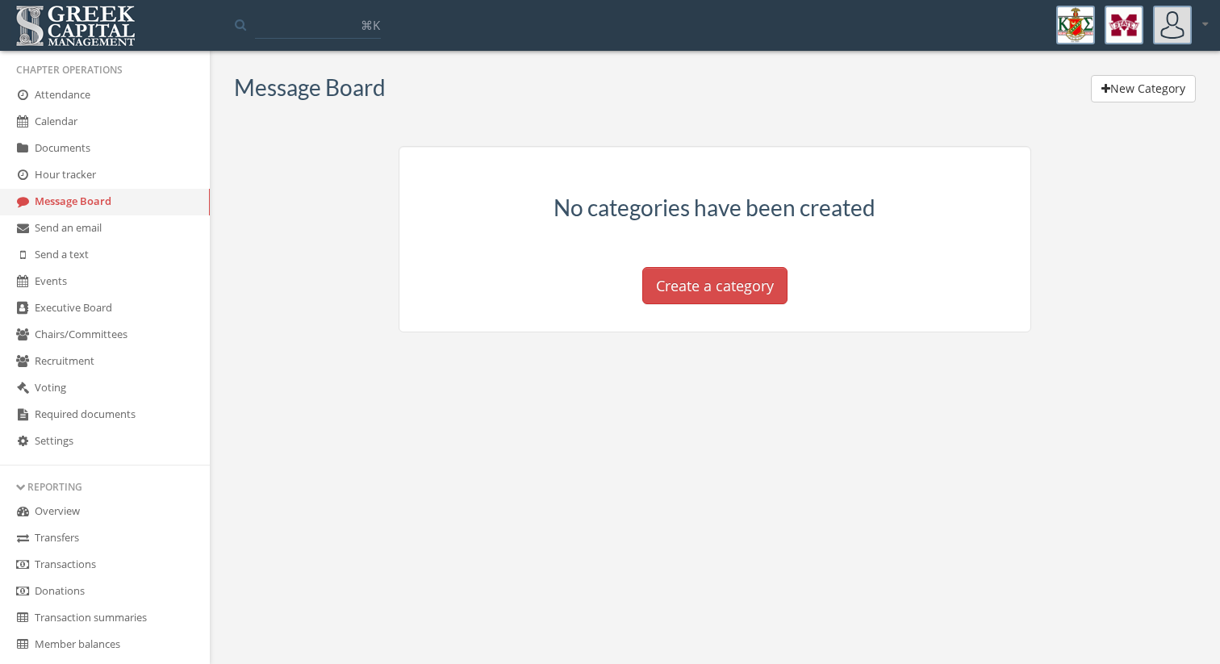
click at [137, 272] on link "Events" at bounding box center [105, 282] width 210 height 27
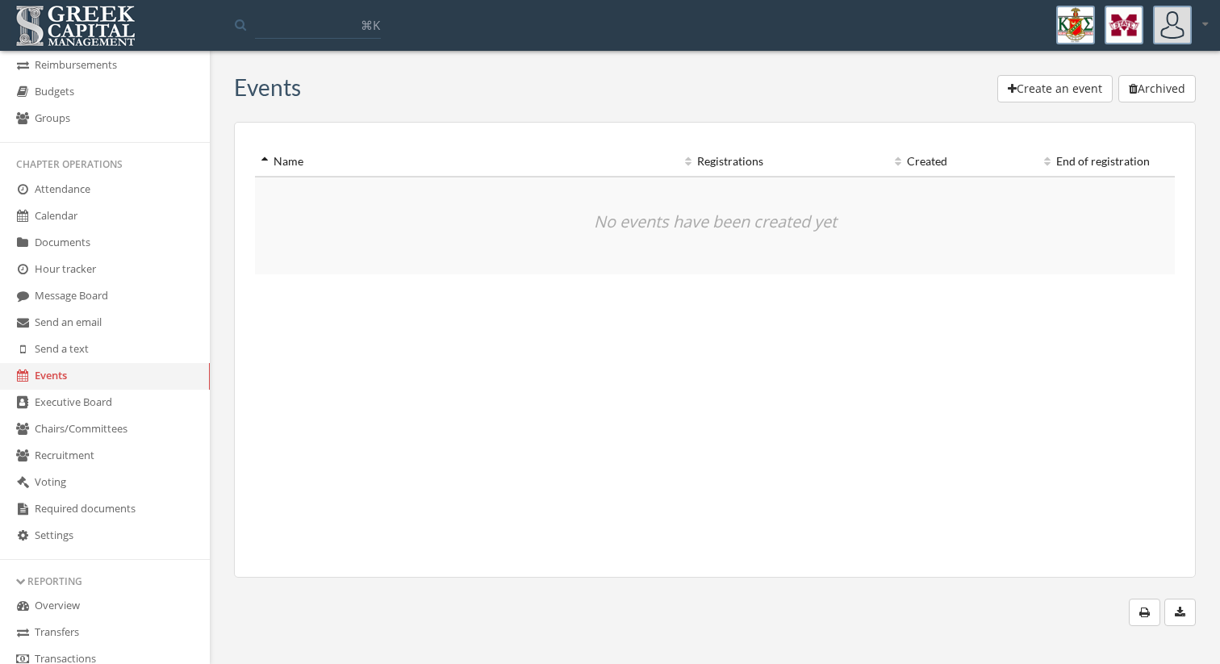
scroll to position [124, 0]
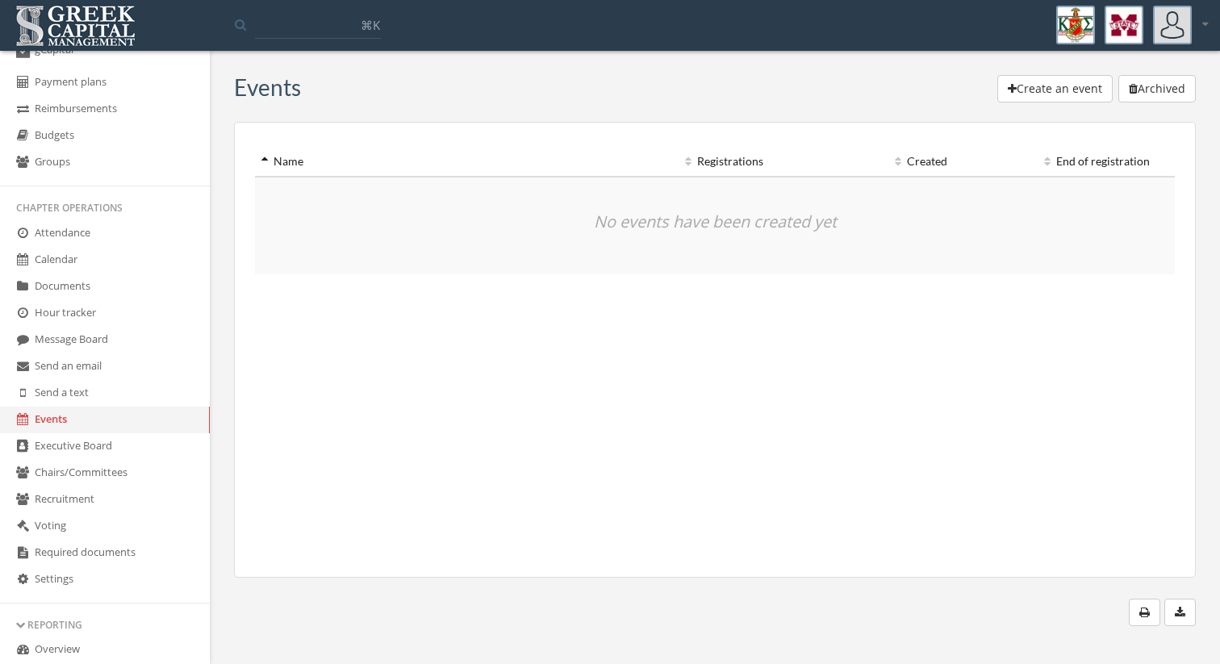
click at [130, 148] on link "Budgets" at bounding box center [105, 136] width 210 height 27
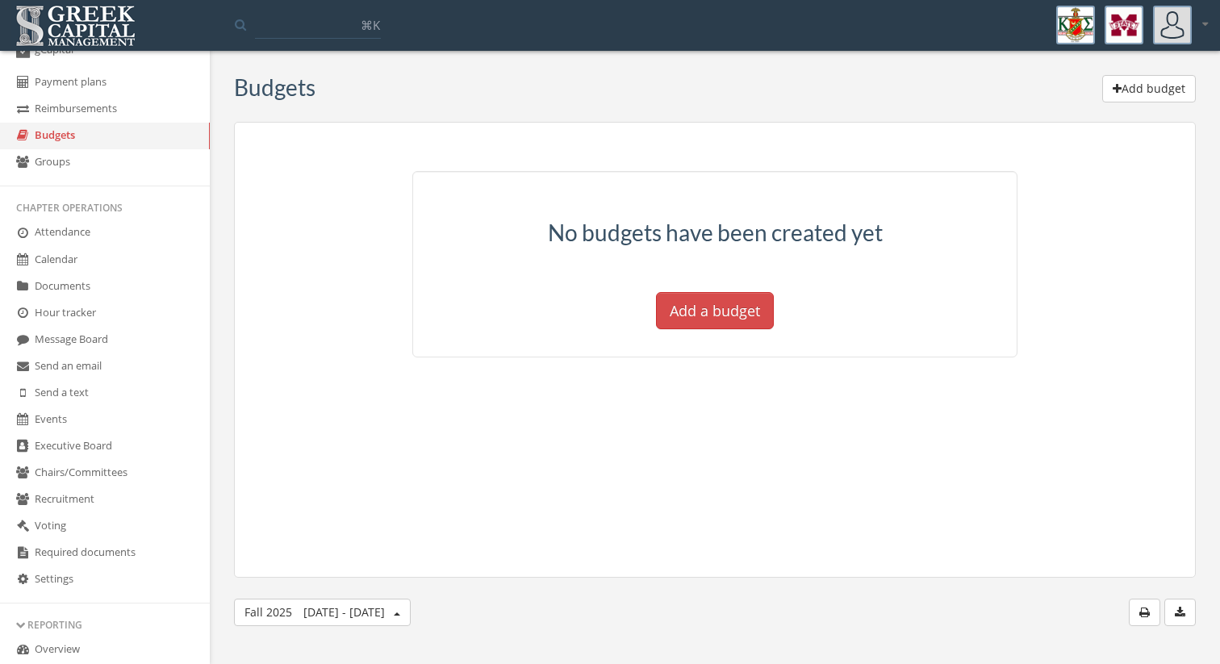
click at [132, 159] on link "Groups" at bounding box center [105, 162] width 210 height 27
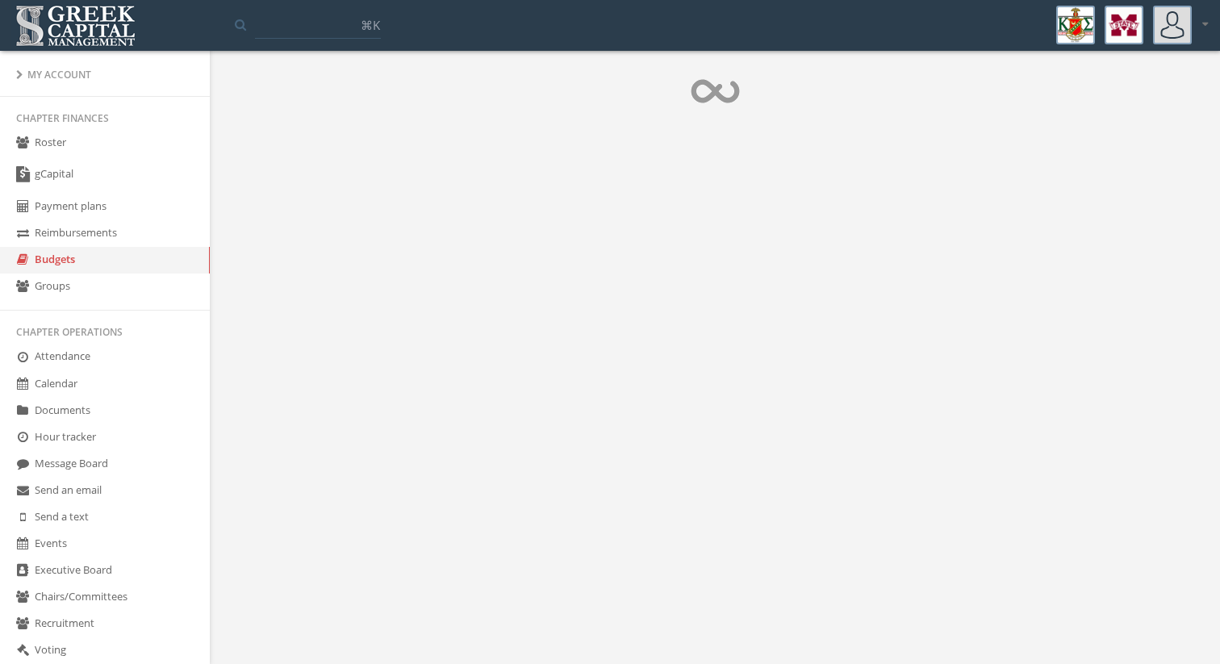
scroll to position [124, 0]
